Goal: Information Seeking & Learning: Learn about a topic

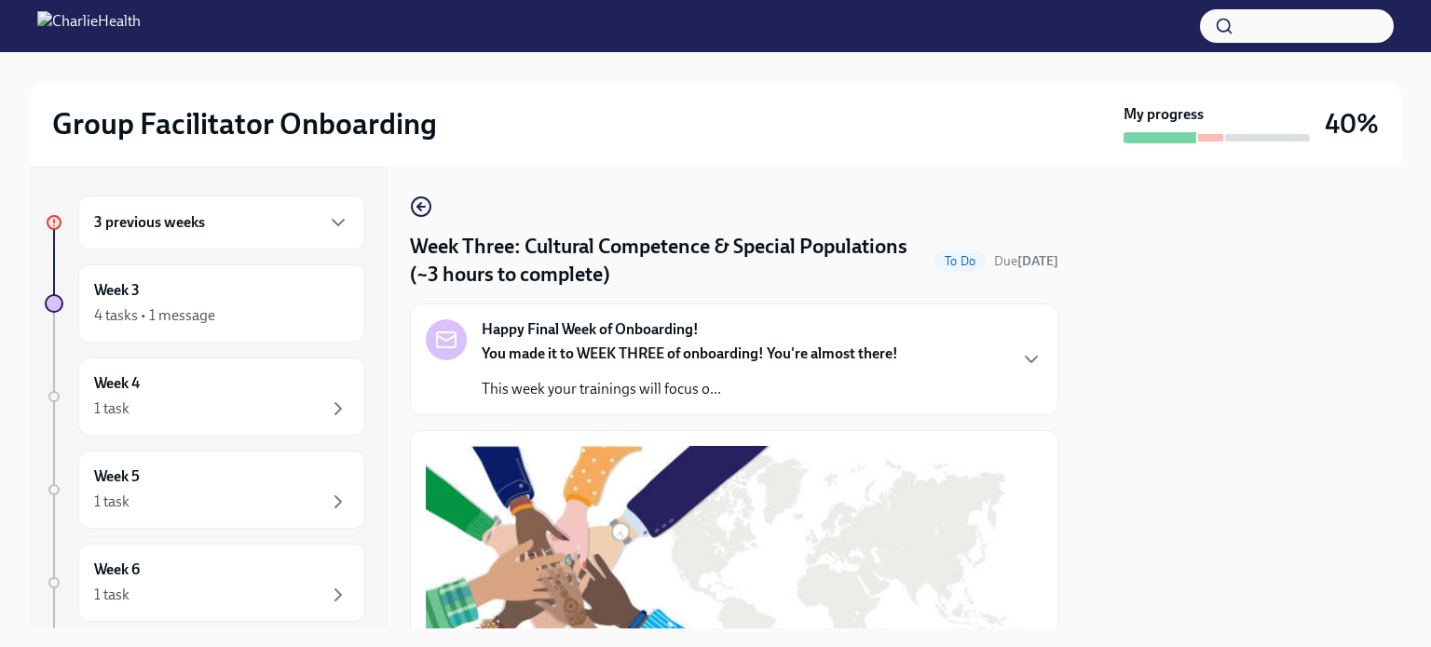
scroll to position [1056, 0]
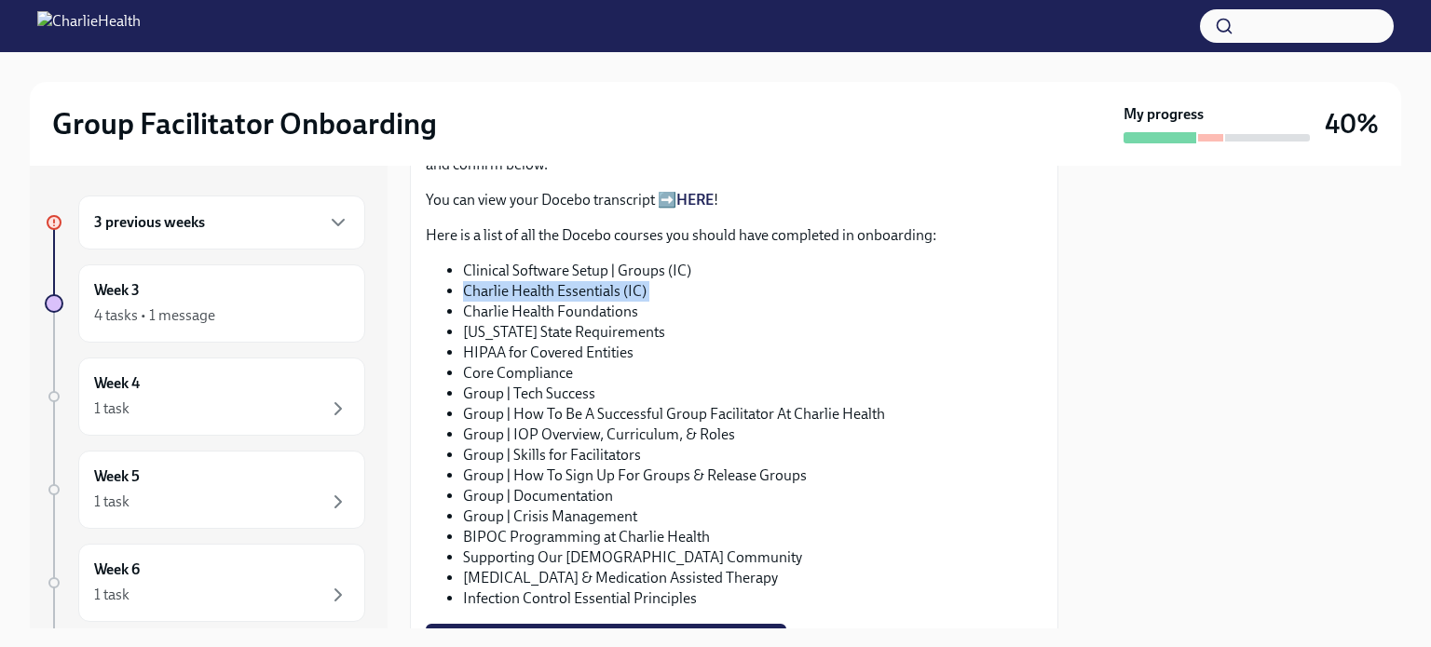
click at [541, 281] on li "Charlie Health Essentials (IC)" at bounding box center [752, 291] width 579 height 20
click at [544, 281] on li "Charlie Health Essentials (IC)" at bounding box center [752, 291] width 579 height 20
copy ul "Charlie Health Essentials (IC)"
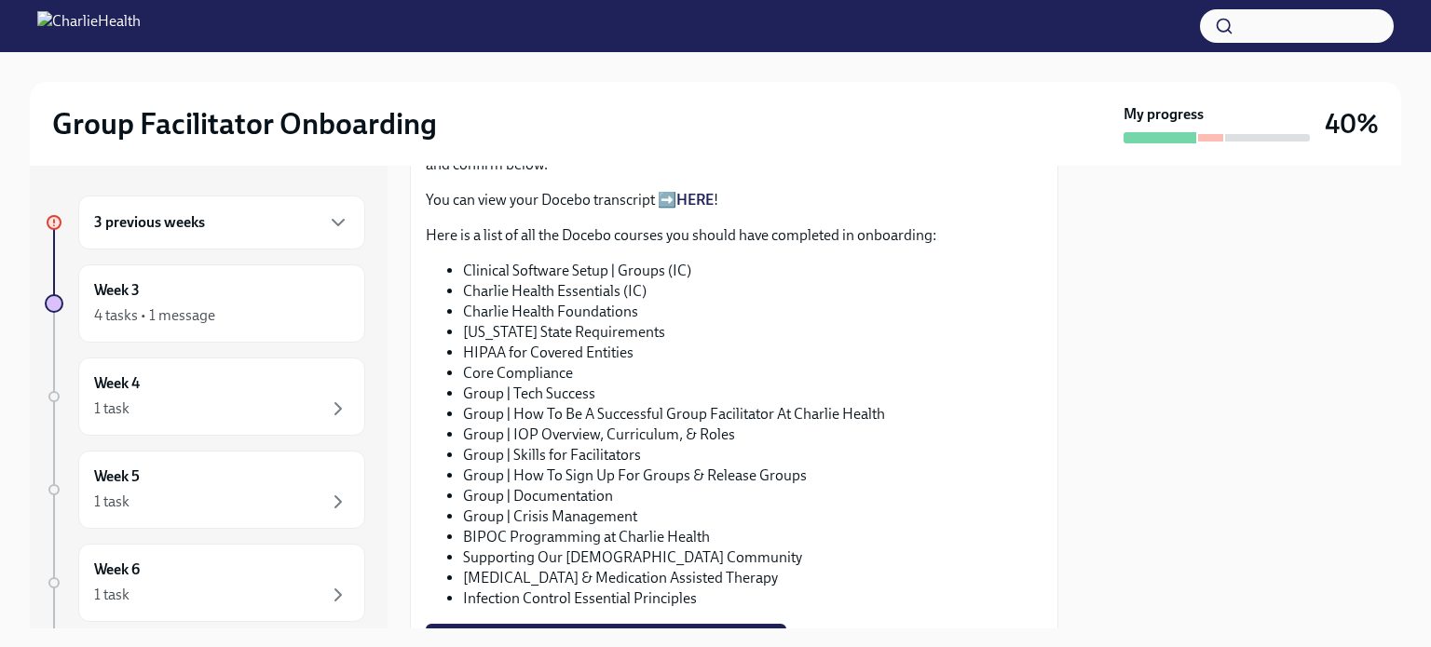
click at [540, 363] on li "Core Compliance" at bounding box center [752, 373] width 579 height 20
click at [528, 322] on li "[US_STATE] State Requirements" at bounding box center [752, 332] width 579 height 20
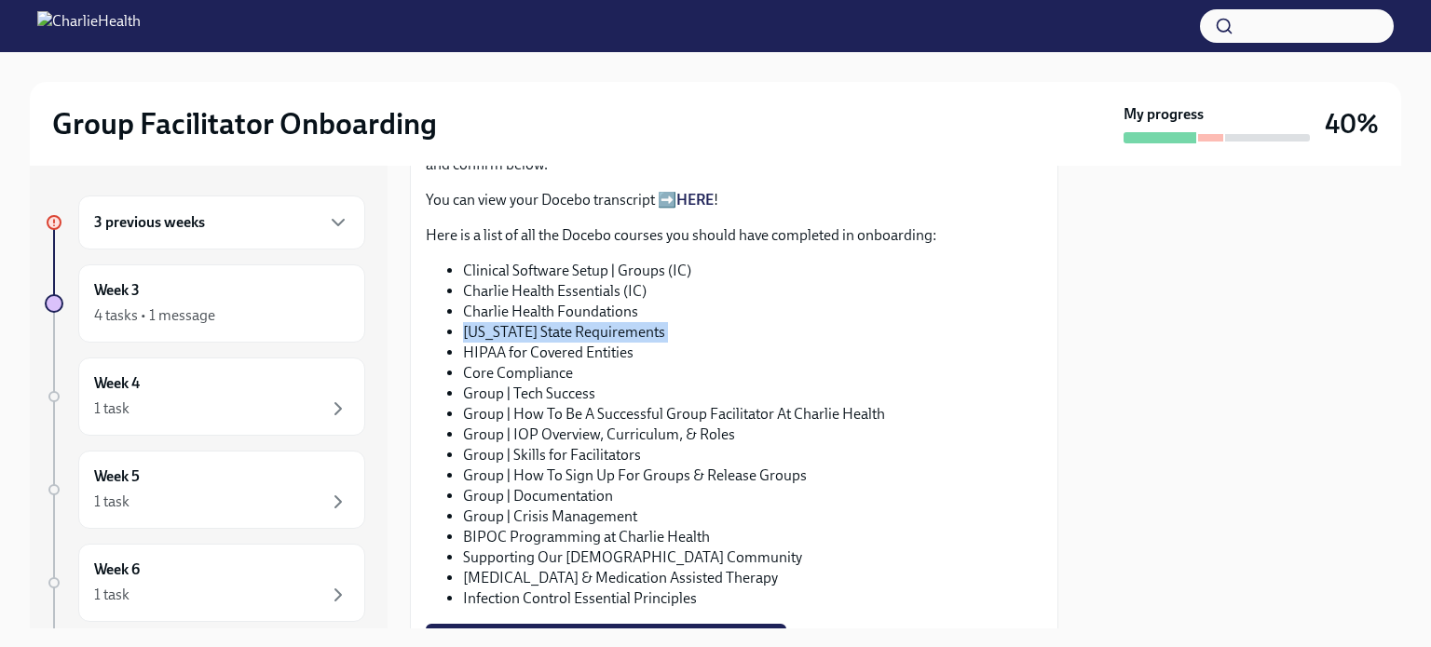
click at [528, 322] on li "[US_STATE] State Requirements" at bounding box center [752, 332] width 579 height 20
copy ul "[US_STATE] State Requirements"
click at [555, 363] on li "Core Compliance" at bounding box center [752, 373] width 579 height 20
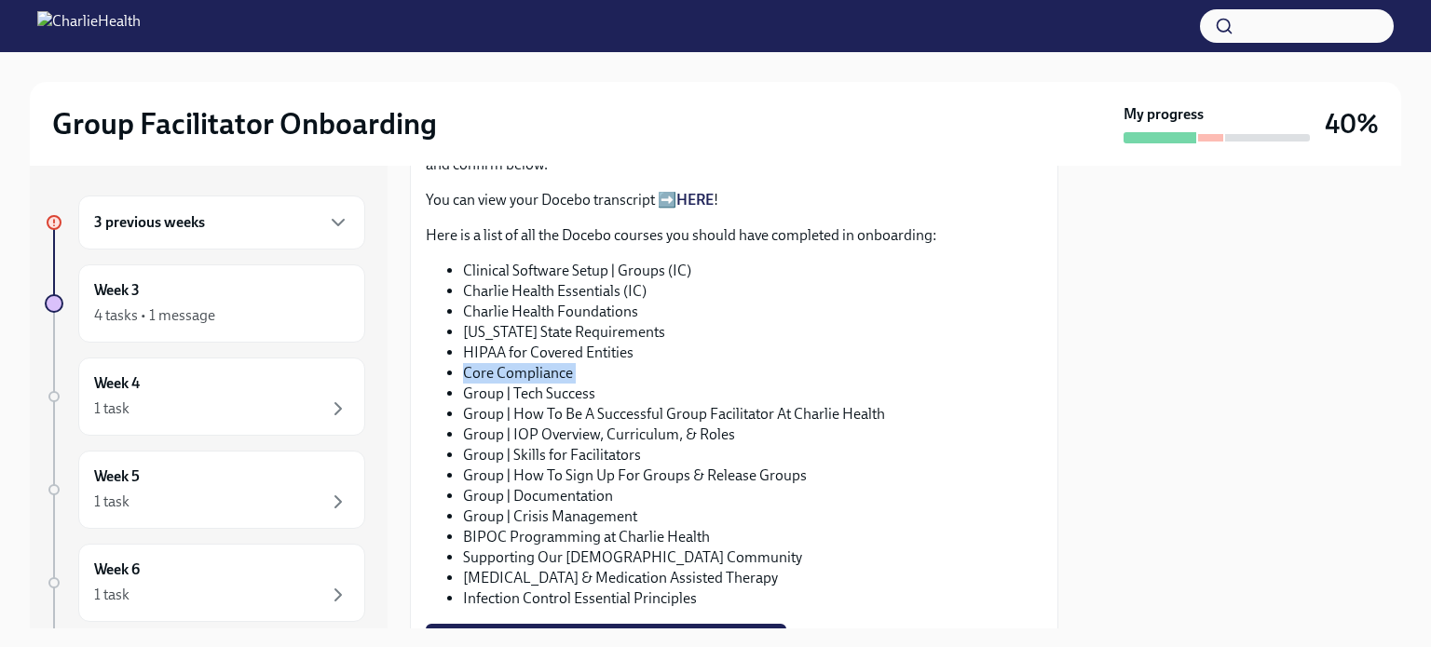
copy ul "Core Compliance"
click at [700, 191] on link "HERE" at bounding box center [694, 200] width 37 height 18
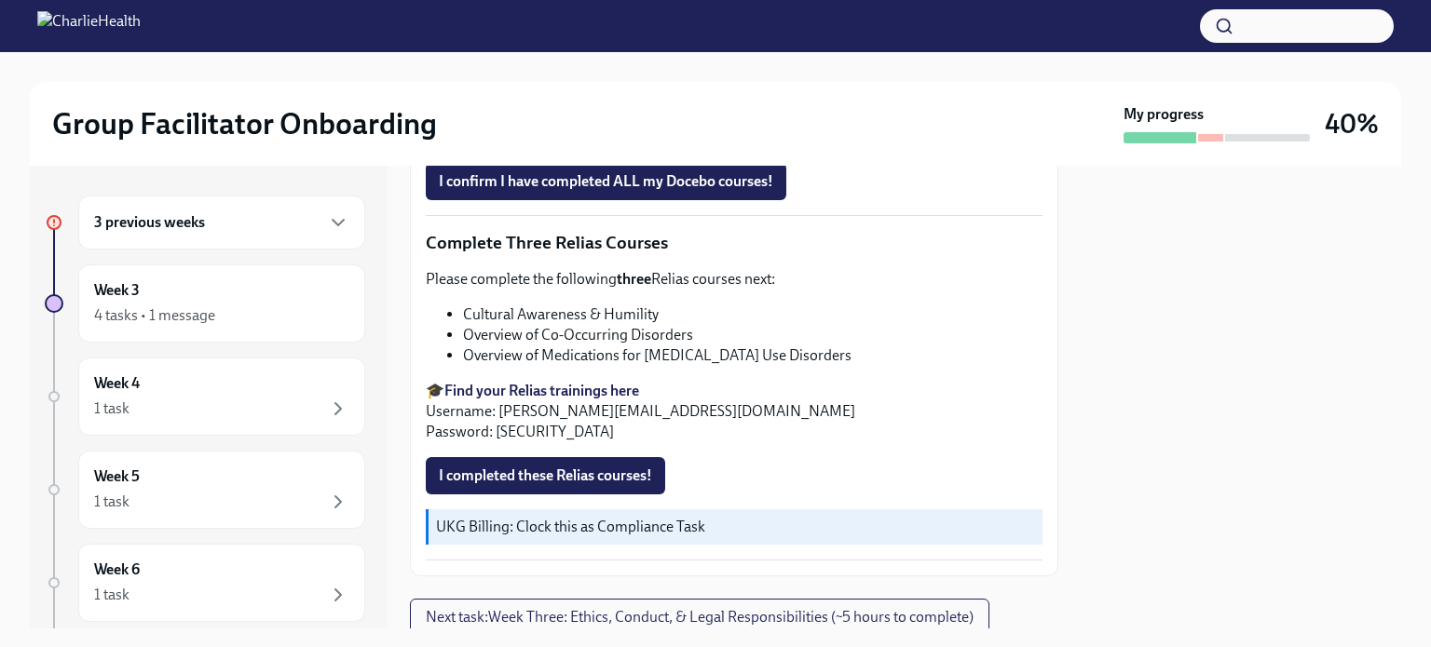
scroll to position [1557, 0]
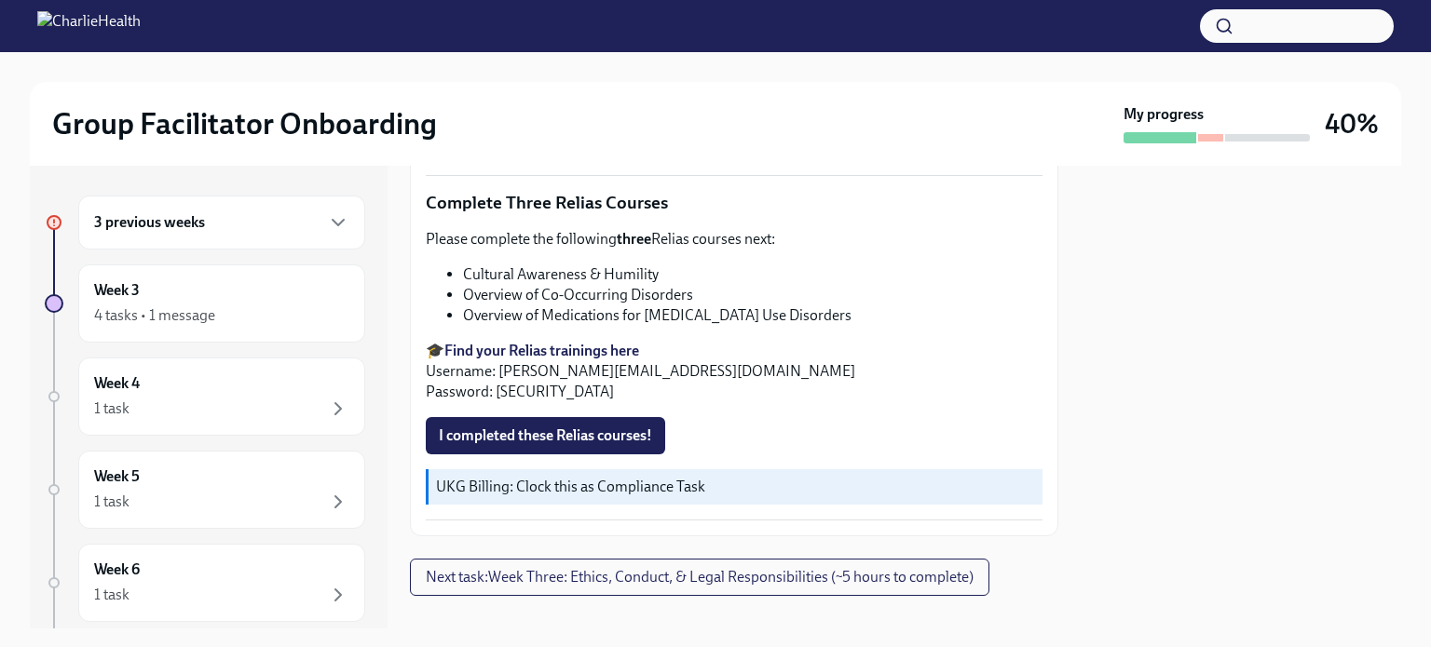
click at [534, 265] on li "Cultural Awareness & Humility" at bounding box center [752, 275] width 579 height 20
copy ul "Cultural Awareness & Humility"
click at [516, 285] on li "Overview of Co-Occurring Disorders" at bounding box center [752, 295] width 579 height 20
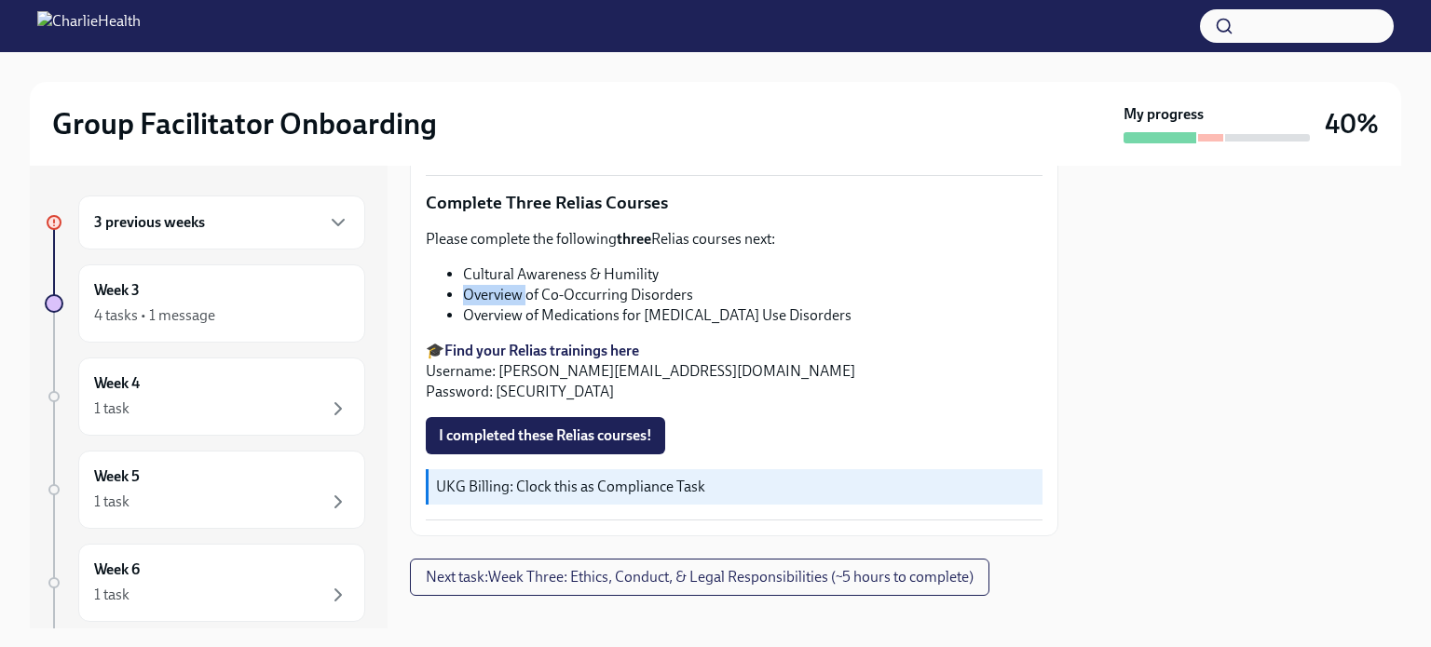
click at [516, 285] on li "Overview of Co-Occurring Disorders" at bounding box center [752, 295] width 579 height 20
copy ul "Overview of Co-Occurring Disorders"
click at [545, 305] on li "Overview of Medications for [MEDICAL_DATA] Use Disorders" at bounding box center [752, 315] width 579 height 20
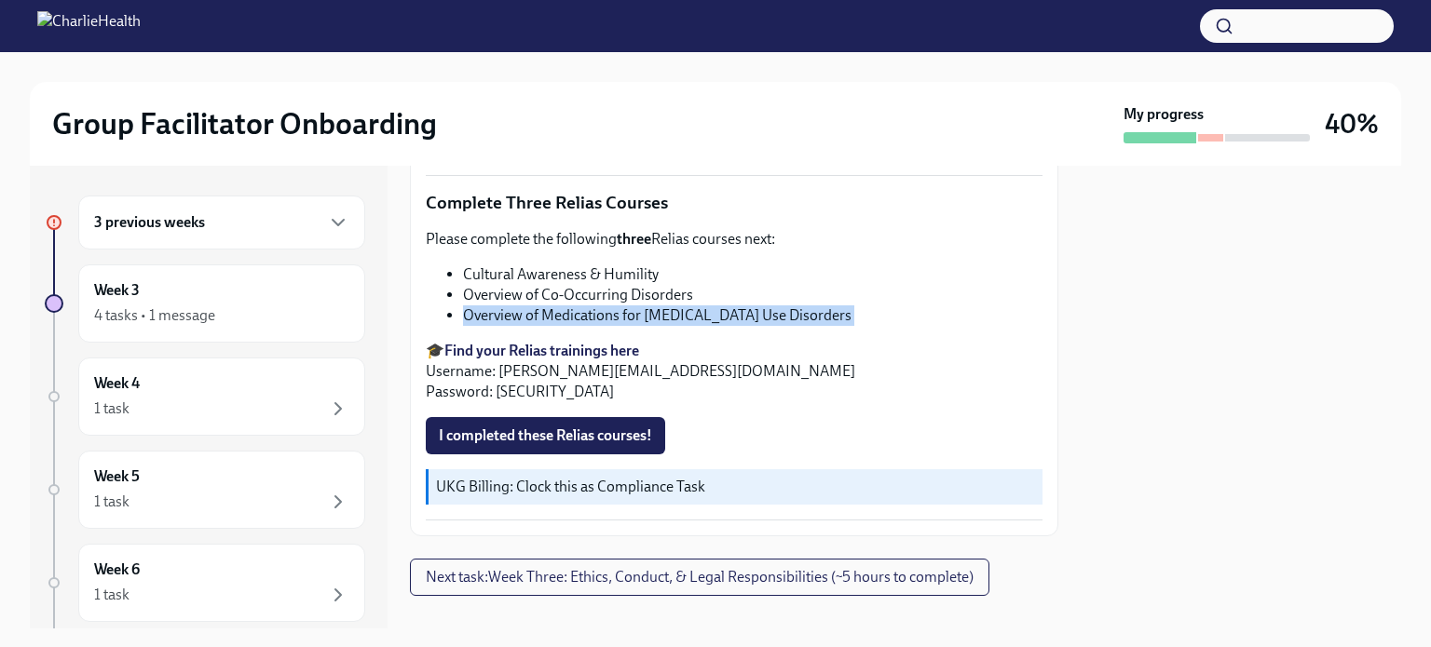
click at [545, 305] on li "Overview of Medications for [MEDICAL_DATA] Use Disorders" at bounding box center [752, 315] width 579 height 20
copy div "Overview of Medications for [MEDICAL_DATA] Use Disorders"
click at [566, 265] on li "Cultural Awareness & Humility" at bounding box center [752, 275] width 579 height 20
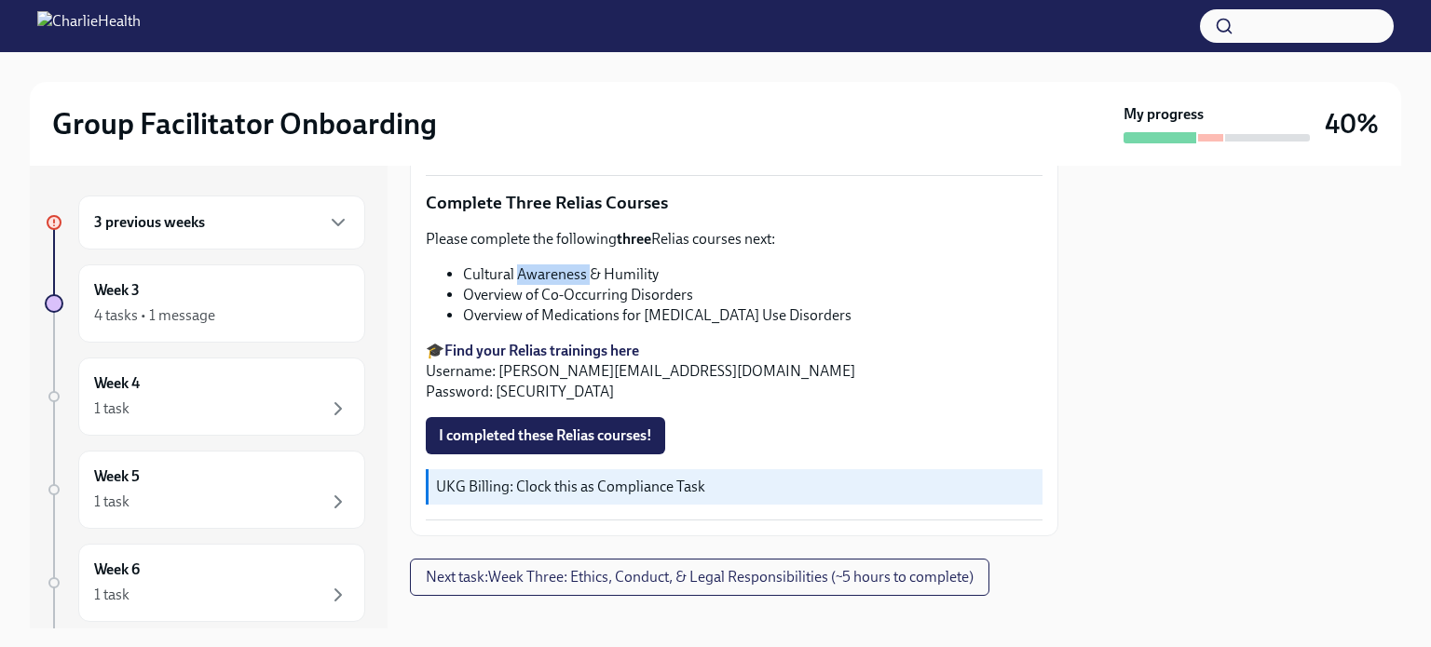
click at [566, 265] on li "Cultural Awareness & Humility" at bounding box center [752, 275] width 579 height 20
copy ul "Cultural Awareness & Humility"
